Goal: Check status: Check status

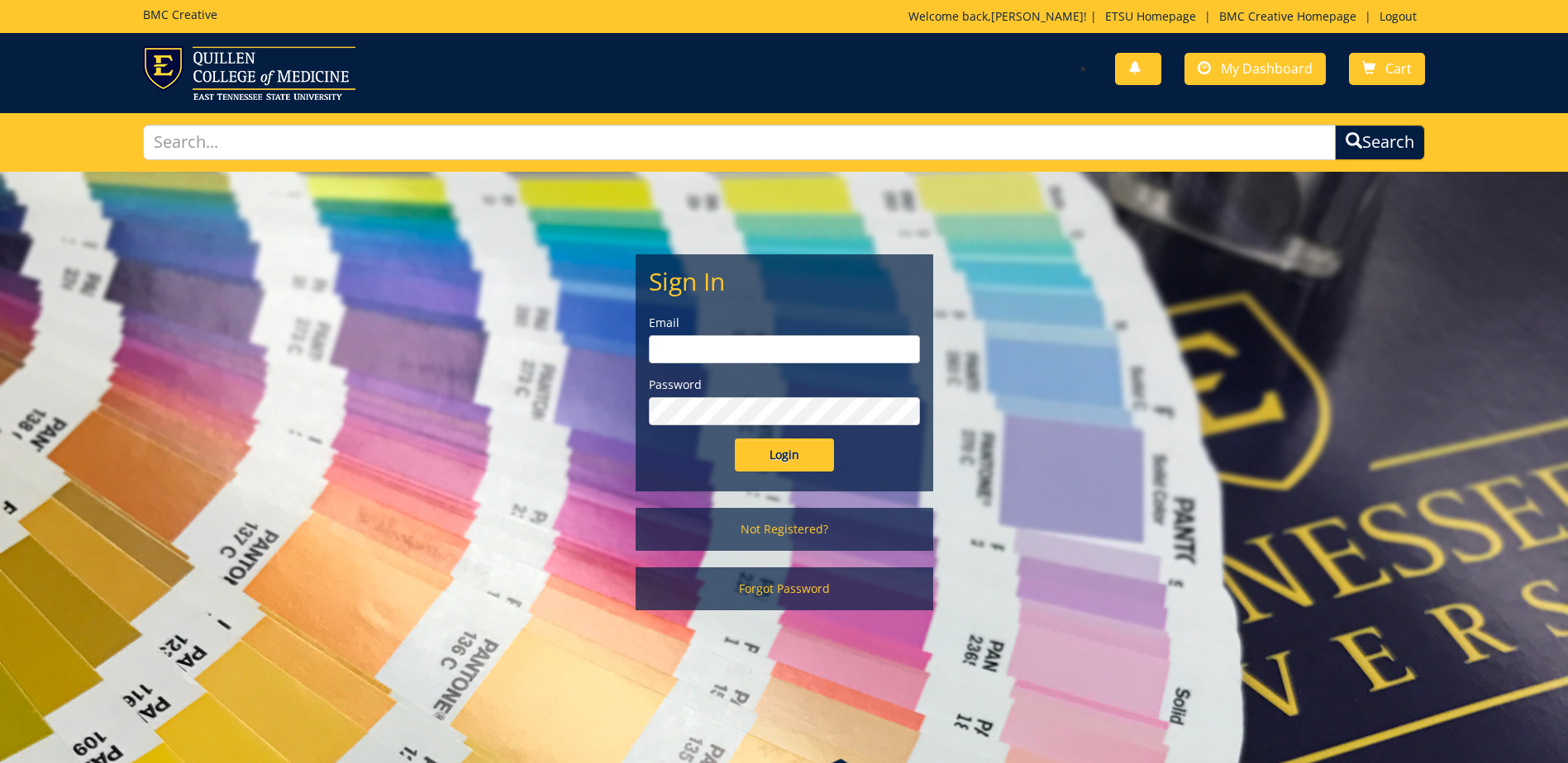
type input "streetdt@etsu.edu"
click at [783, 463] on input "Login" at bounding box center [784, 455] width 99 height 33
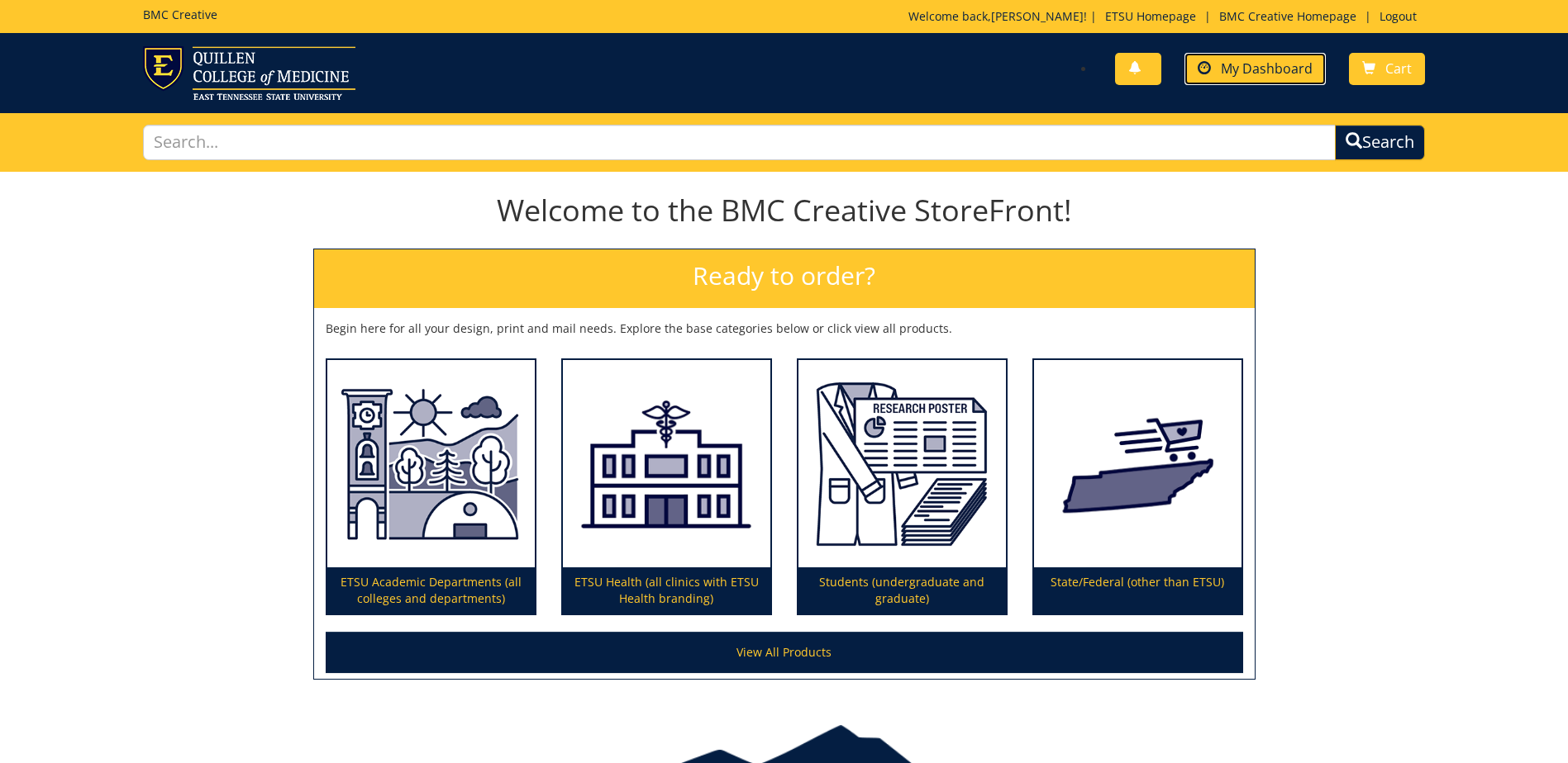
click at [1271, 65] on span "My Dashboard" at bounding box center [1266, 69] width 92 height 18
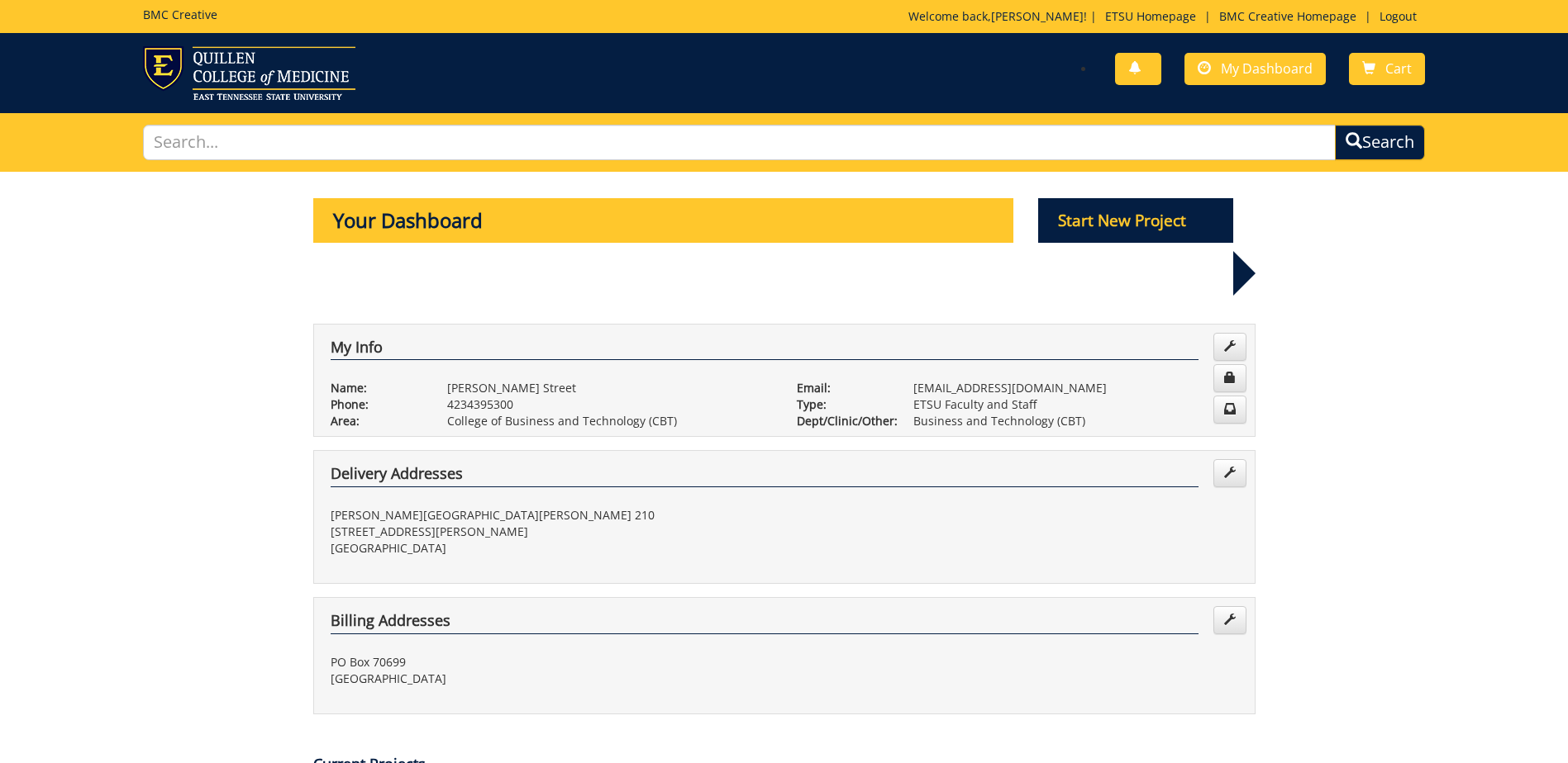
scroll to position [413, 0]
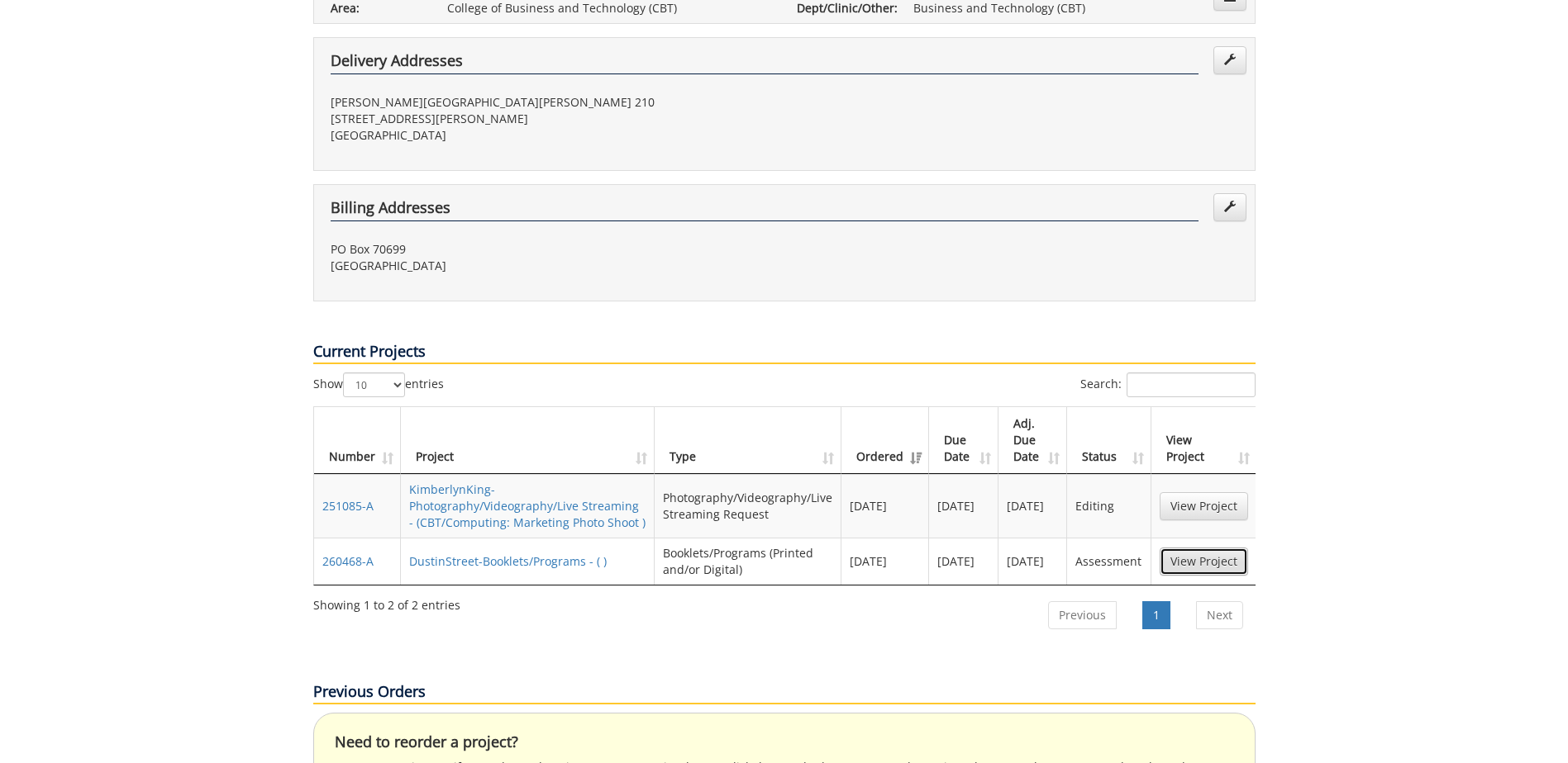
click at [1197, 547] on link "View Project" at bounding box center [1204, 561] width 88 height 28
